Goal: Transaction & Acquisition: Purchase product/service

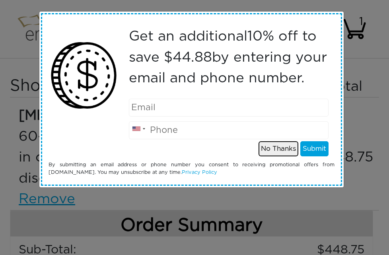
click at [283, 156] on button "No Thanks" at bounding box center [278, 148] width 40 height 15
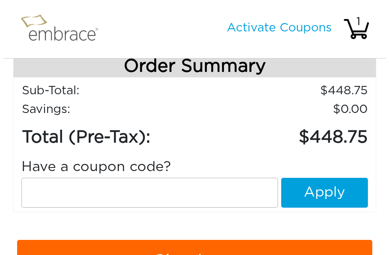
scroll to position [199, 0]
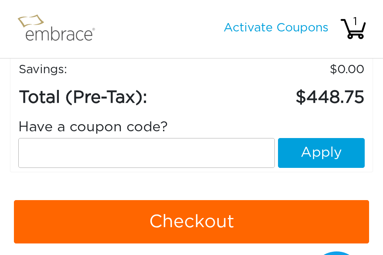
paste input "DOUBLETHEFUN"
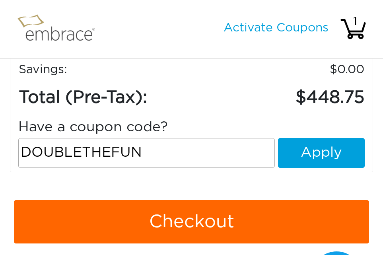
type input "DOUBLETHEFUN"
click at [321, 154] on button "Apply" at bounding box center [321, 153] width 87 height 30
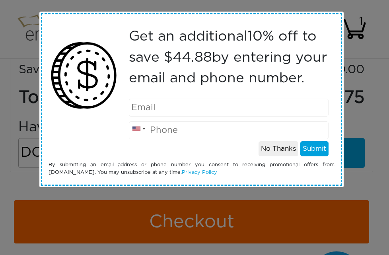
drag, startPoint x: 142, startPoint y: 130, endPoint x: 110, endPoint y: 146, distance: 35.2
click at [110, 148] on div at bounding box center [80, 89] width 74 height 134
click at [146, 117] on input "email" at bounding box center [229, 108] width 200 height 18
type input "[EMAIL_ADDRESS][DOMAIN_NAME]"
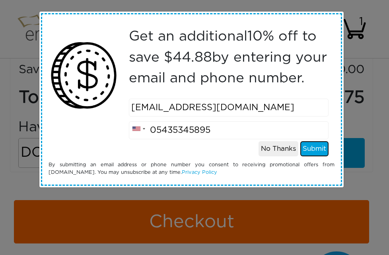
click at [318, 156] on button "Submit" at bounding box center [314, 148] width 28 height 15
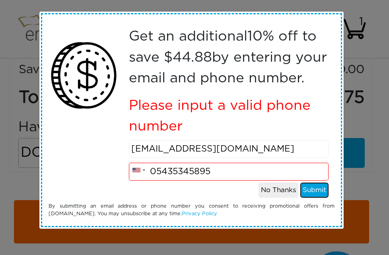
scroll to position [8, 0]
click at [275, 198] on button "No Thanks" at bounding box center [278, 190] width 40 height 15
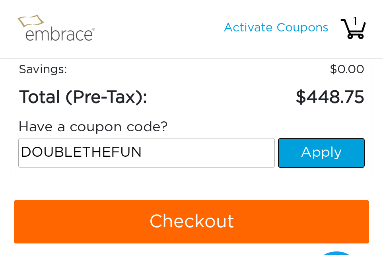
click at [307, 157] on button "Apply" at bounding box center [321, 153] width 87 height 30
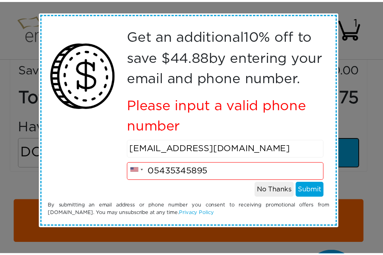
scroll to position [0, 0]
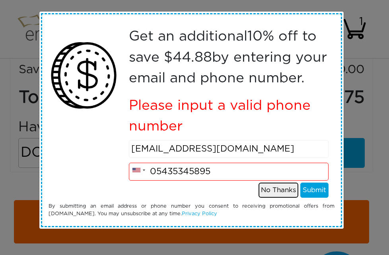
click at [266, 198] on button "No Thanks" at bounding box center [278, 190] width 40 height 15
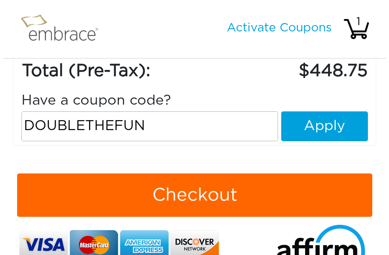
scroll to position [239, 0]
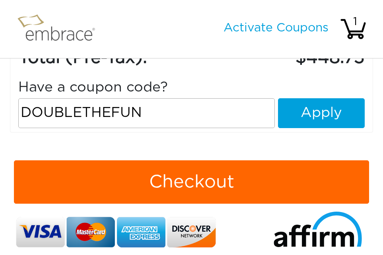
click at [198, 190] on button "Checkout" at bounding box center [191, 182] width 355 height 44
click at [318, 118] on button "Apply" at bounding box center [321, 113] width 87 height 30
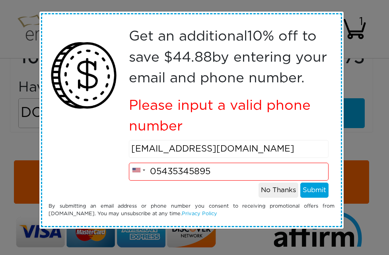
scroll to position [8, 0]
click at [208, 181] on input "05435345895" at bounding box center [229, 172] width 200 height 18
type input "0"
type input "012784523"
click at [304, 198] on button "Submit" at bounding box center [314, 190] width 28 height 15
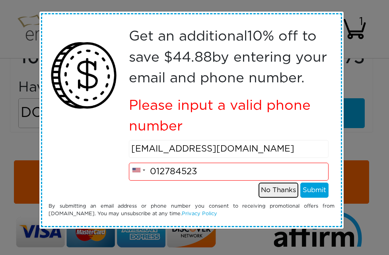
click at [266, 198] on button "No Thanks" at bounding box center [278, 190] width 40 height 15
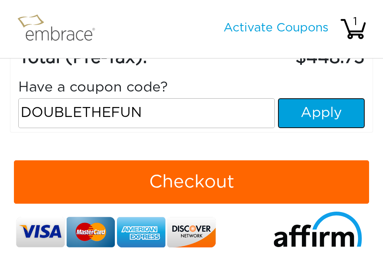
click at [318, 120] on button "Apply" at bounding box center [321, 113] width 87 height 30
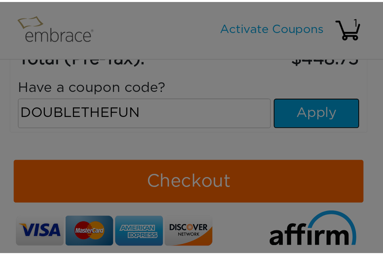
scroll to position [0, 0]
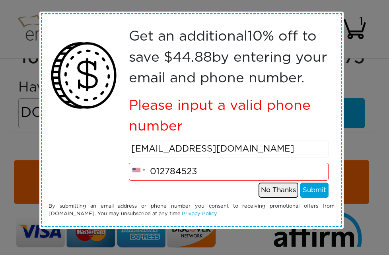
click at [281, 198] on button "No Thanks" at bounding box center [278, 190] width 40 height 15
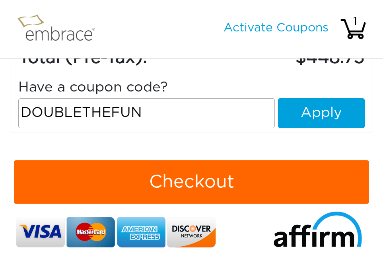
click at [357, 29] on div "1" at bounding box center [355, 22] width 28 height 17
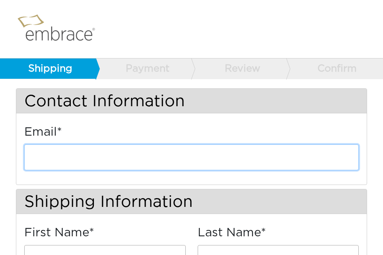
click at [49, 158] on input "email" at bounding box center [191, 157] width 334 height 26
type input "[EMAIL_ADDRESS][DOMAIN_NAME]"
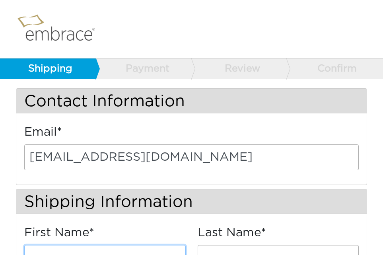
type input "[PERSON_NAME]"
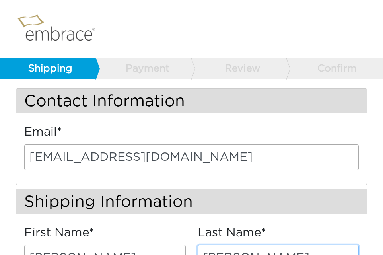
type input "[GEOGRAPHIC_DATA]"
select select "FL"
type input "33162"
type input "5435345895"
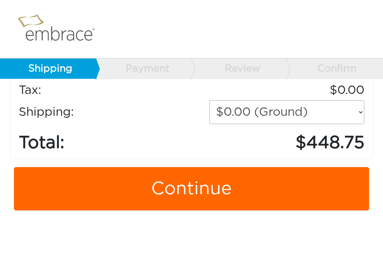
scroll to position [517, 0]
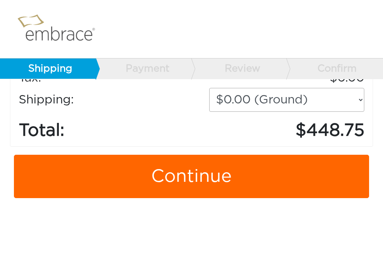
click at [195, 179] on link "Continue" at bounding box center [191, 177] width 355 height 44
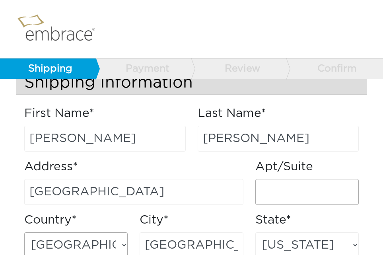
scroll to position [0, 0]
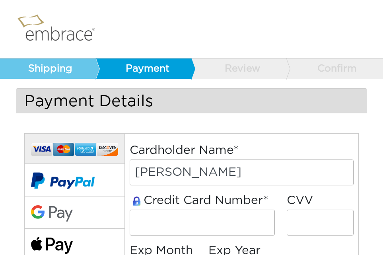
select select "10"
select select "2027"
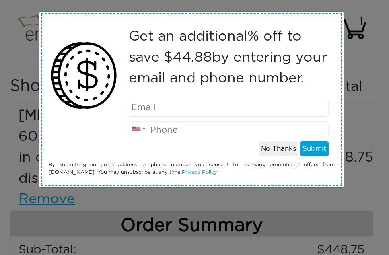
click at [149, 117] on input "email" at bounding box center [229, 108] width 200 height 18
type input "[EMAIL_ADDRESS][DOMAIN_NAME]"
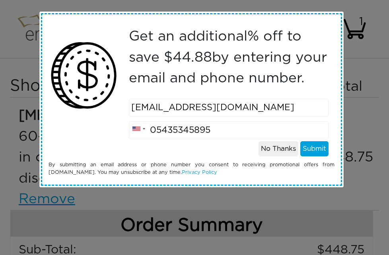
click at [216, 139] on input "05435345895" at bounding box center [229, 130] width 200 height 18
type input "0"
type input "04121618626"
click at [313, 156] on button "Submit" at bounding box center [314, 148] width 28 height 15
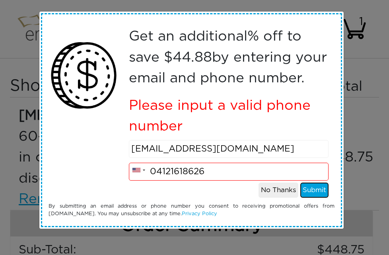
click at [313, 198] on button "Submit" at bounding box center [314, 190] width 28 height 15
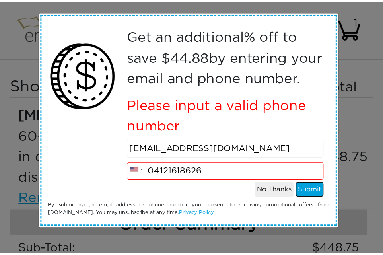
scroll to position [8, 0]
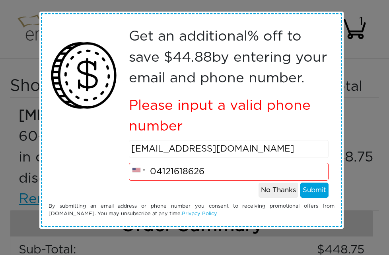
click at [377, 60] on div "Get an additional % off to save $ 44.88 by entering your email and phone number…" at bounding box center [194, 127] width 389 height 255
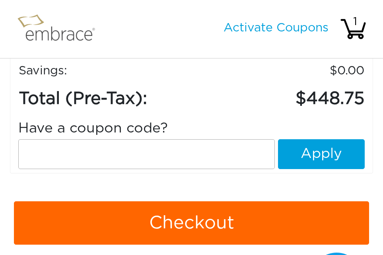
scroll to position [199, 0]
